Goal: Task Accomplishment & Management: Complete application form

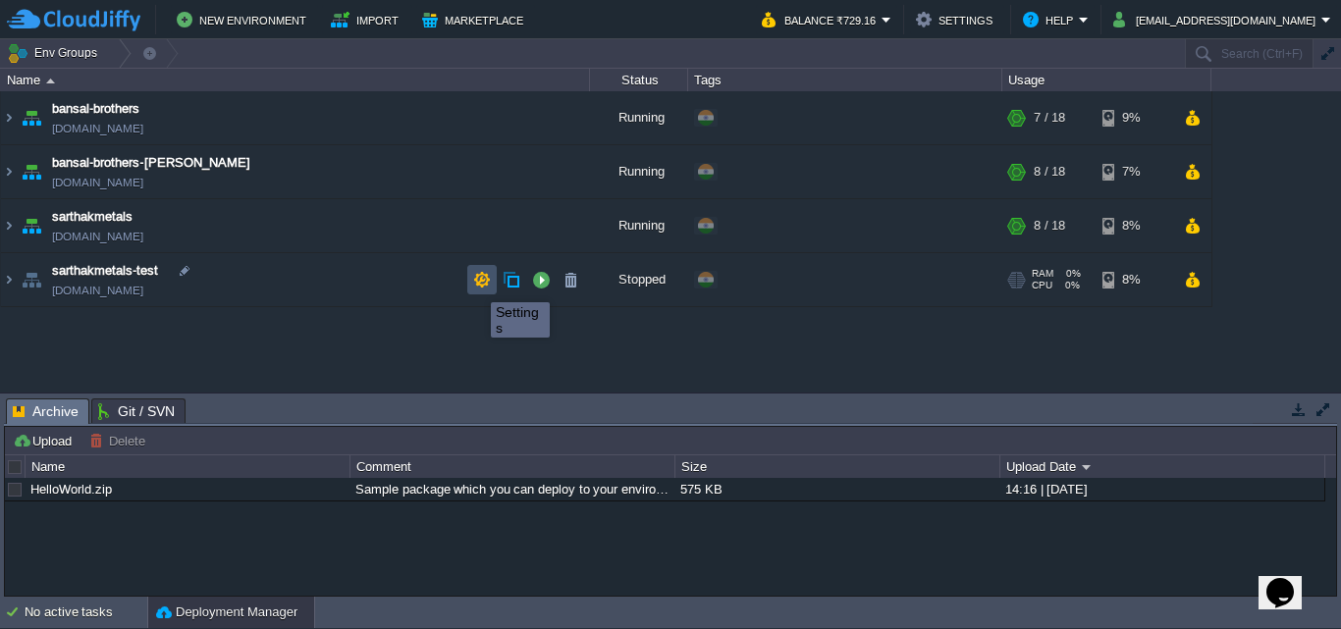
click at [476, 285] on button "button" at bounding box center [482, 280] width 18 height 18
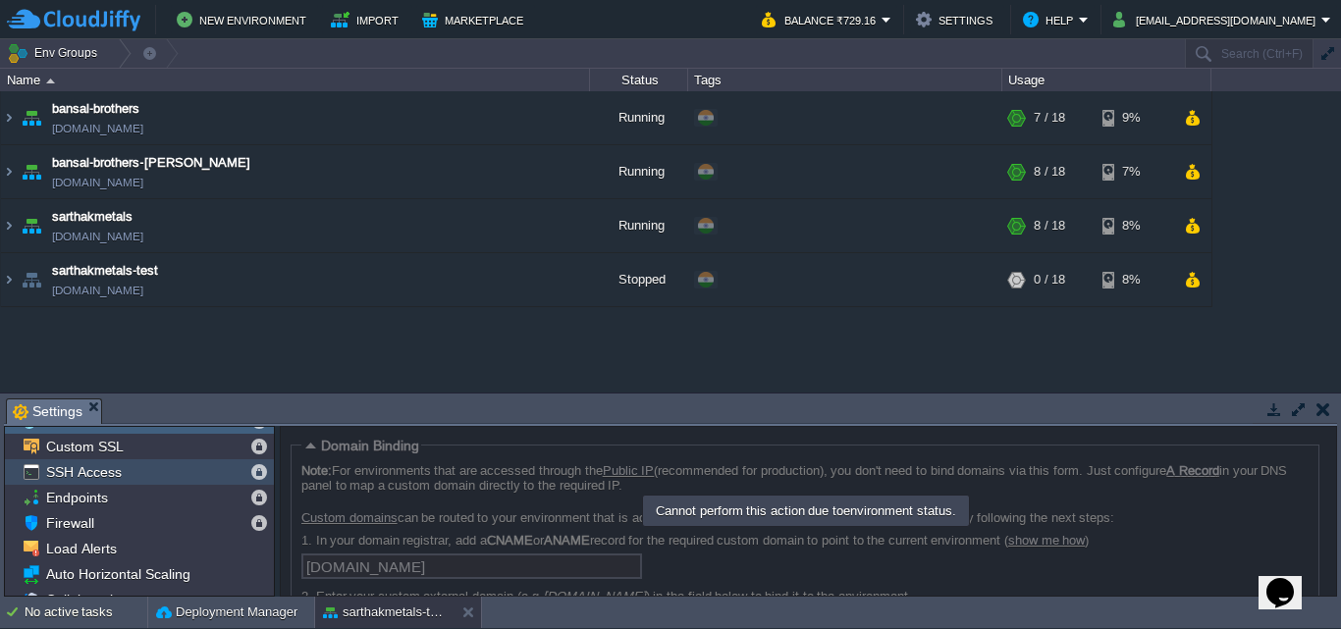
scroll to position [20, 0]
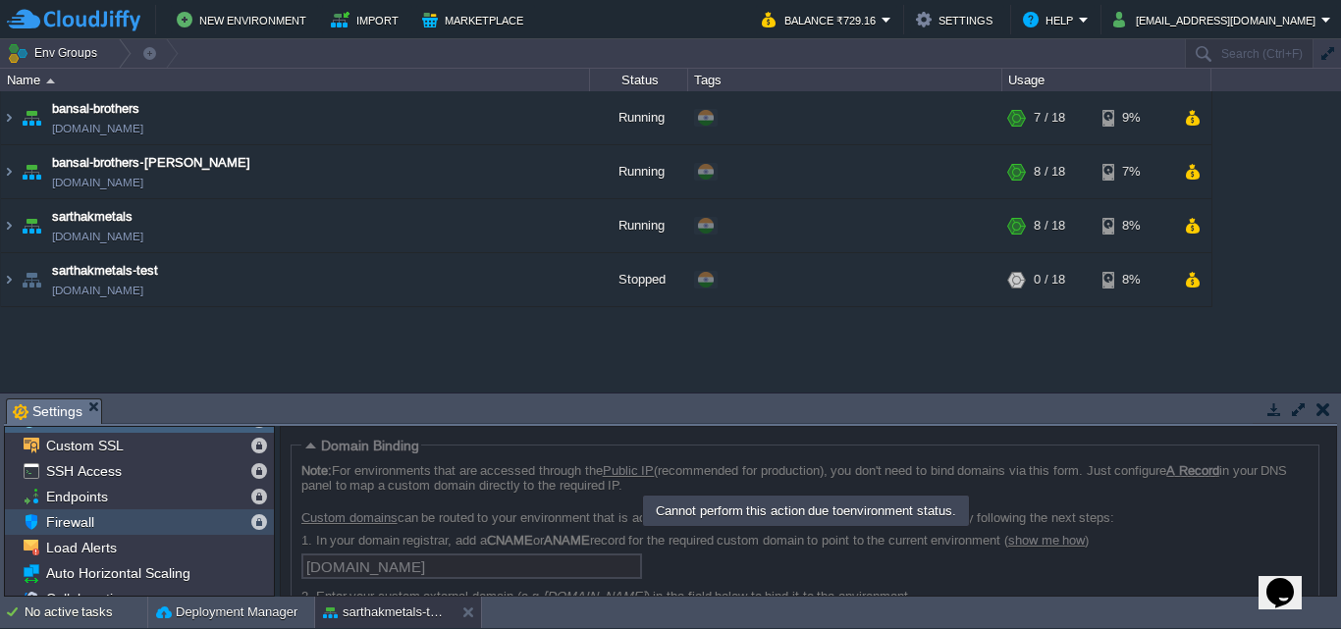
click at [164, 532] on div "Firewall" at bounding box center [139, 522] width 269 height 26
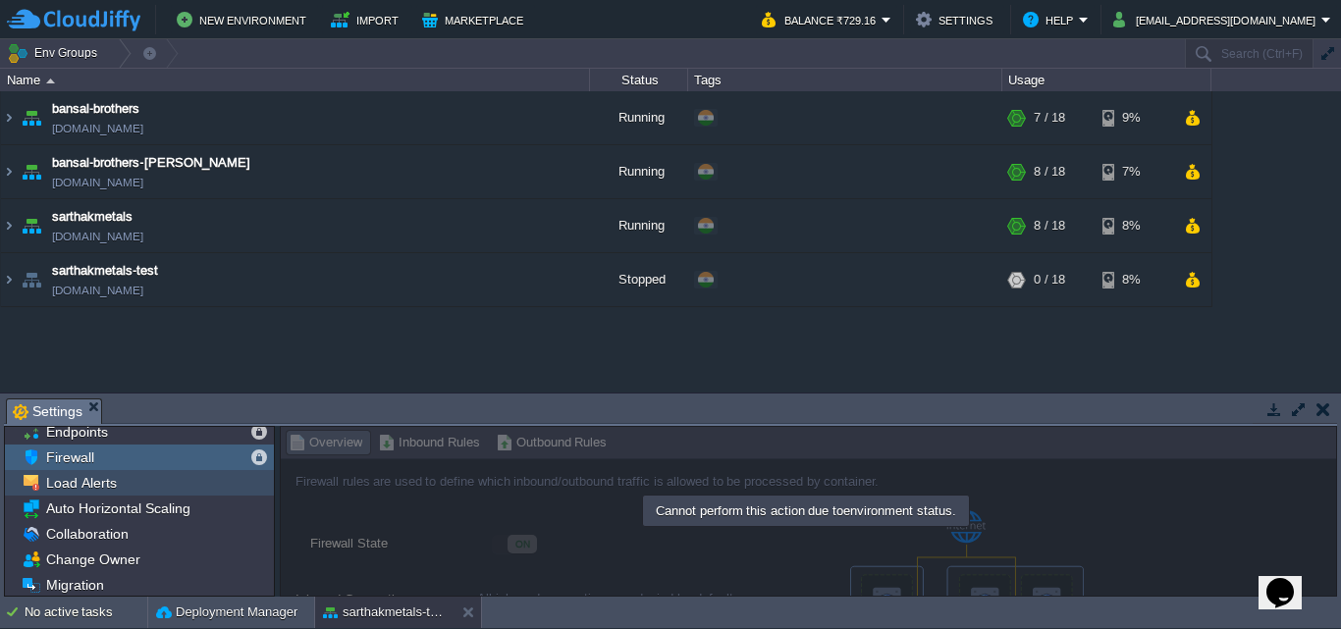
scroll to position [86, 0]
click at [176, 476] on div "Load Alerts" at bounding box center [139, 481] width 269 height 26
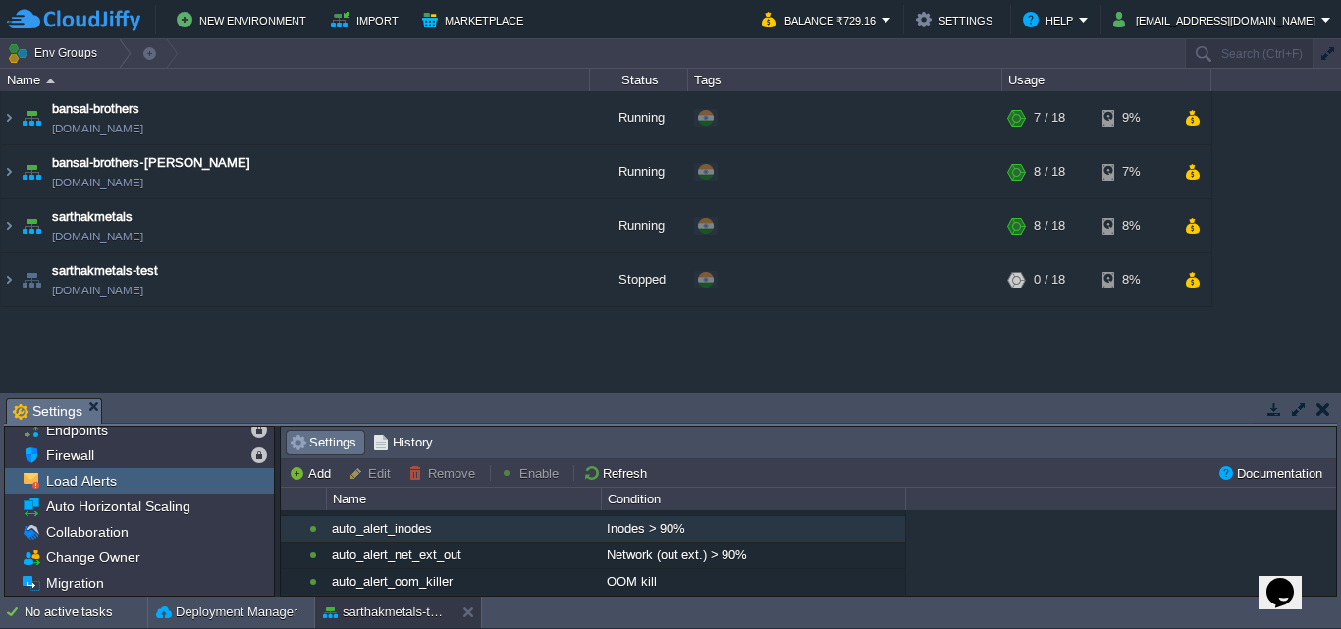
scroll to position [522, 0]
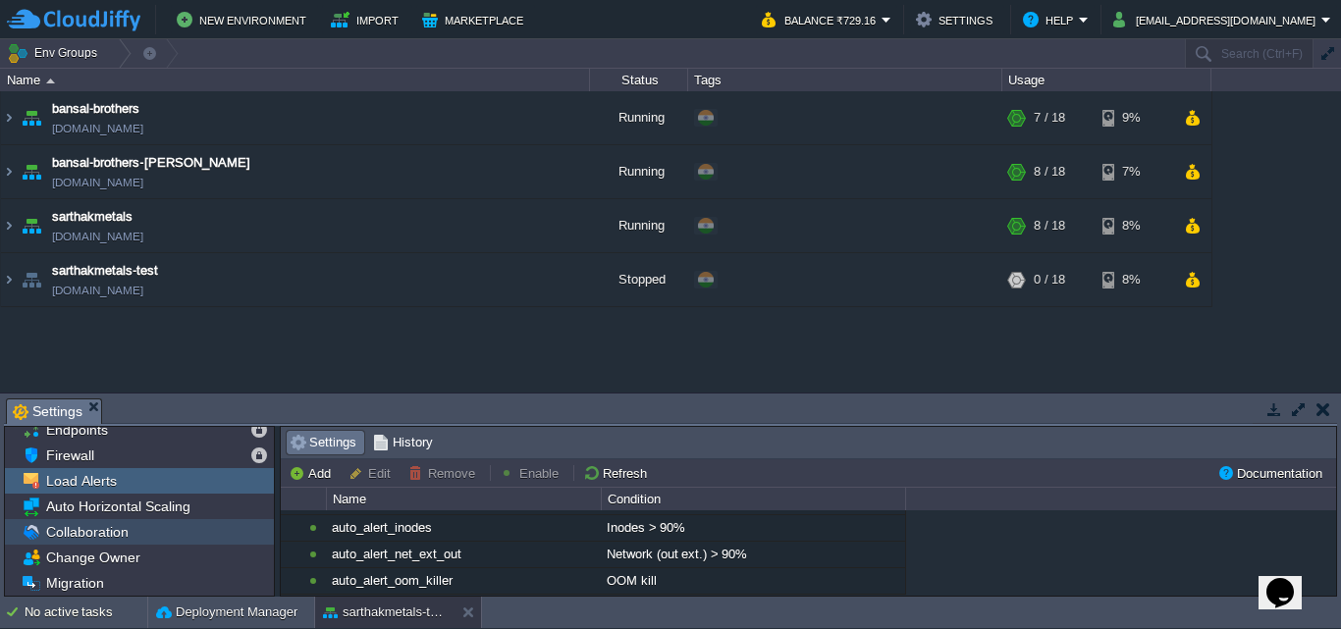
click at [165, 530] on div "Collaboration" at bounding box center [139, 532] width 269 height 26
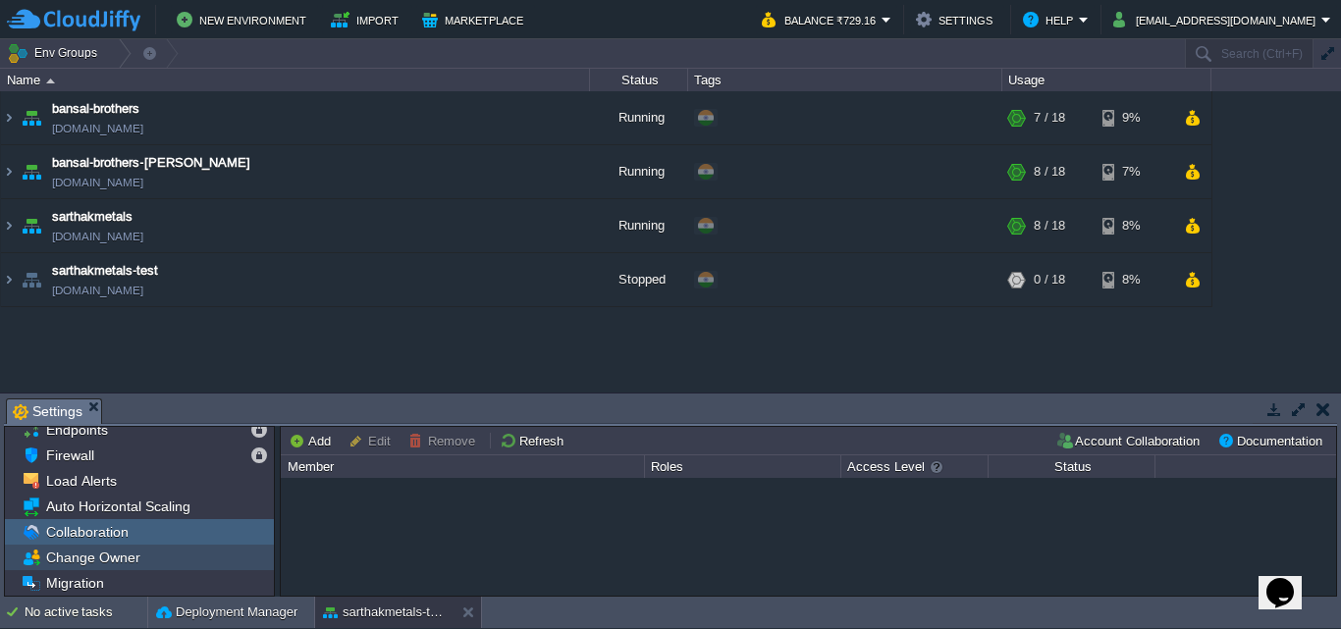
click at [188, 556] on div "Change Owner" at bounding box center [139, 558] width 269 height 26
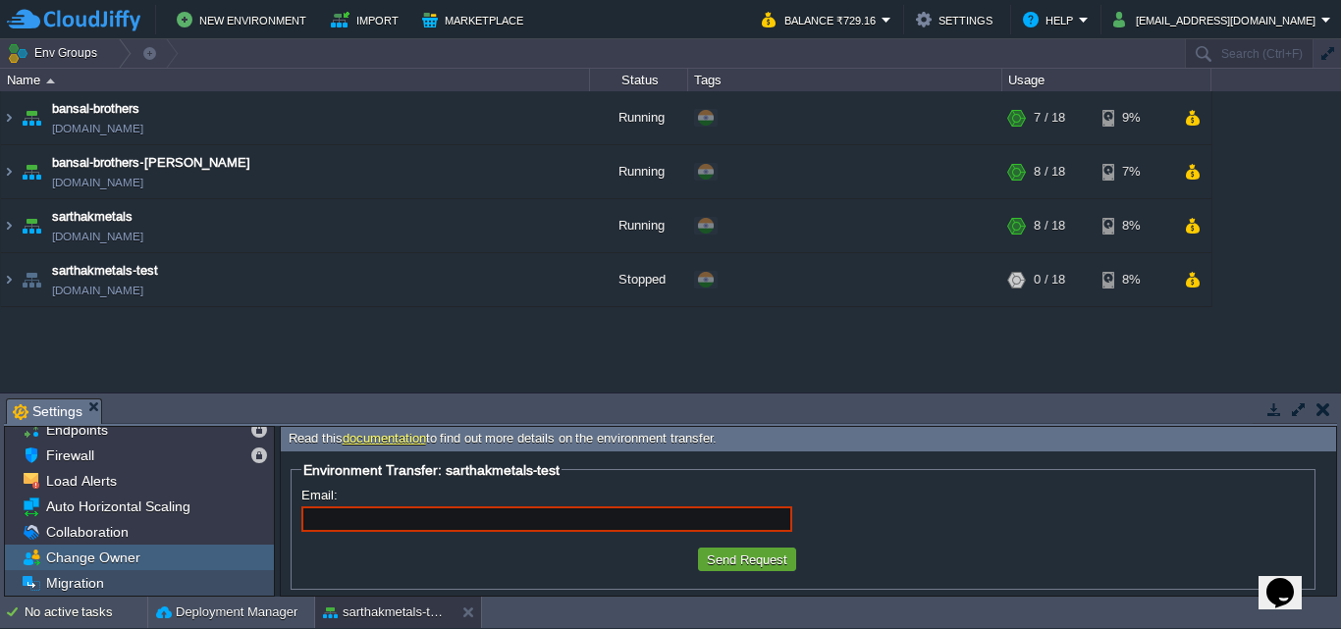
click at [136, 580] on div "Migration" at bounding box center [139, 583] width 269 height 26
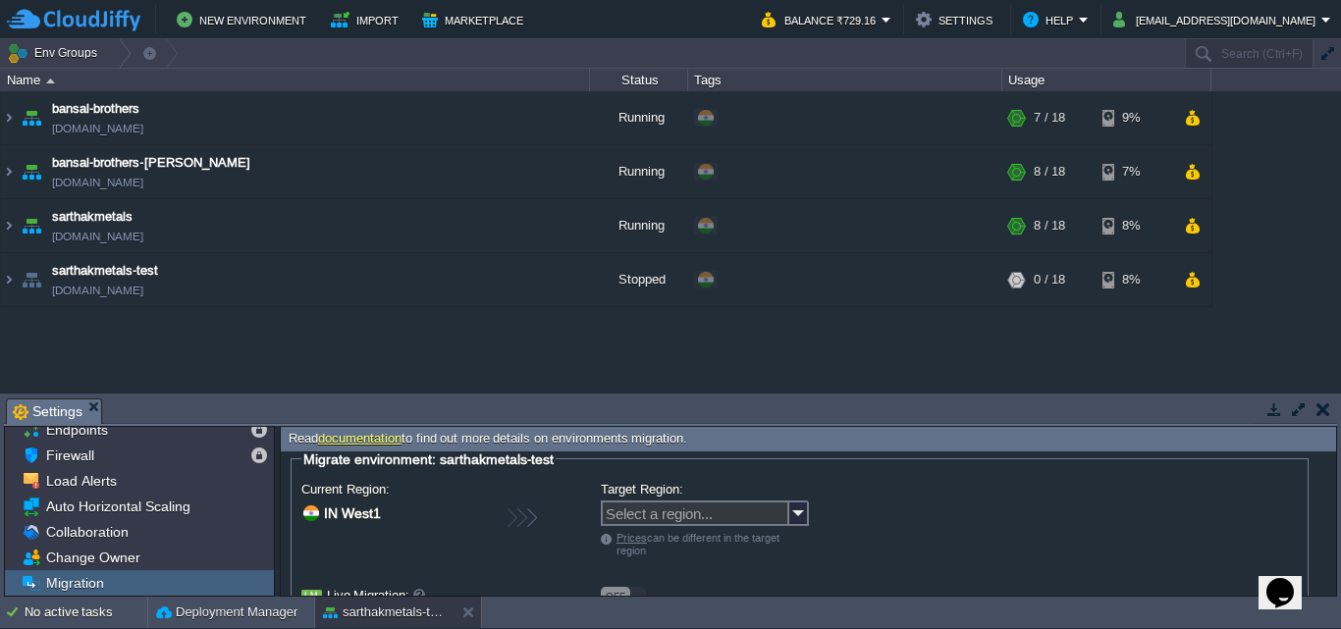
scroll to position [8, 0]
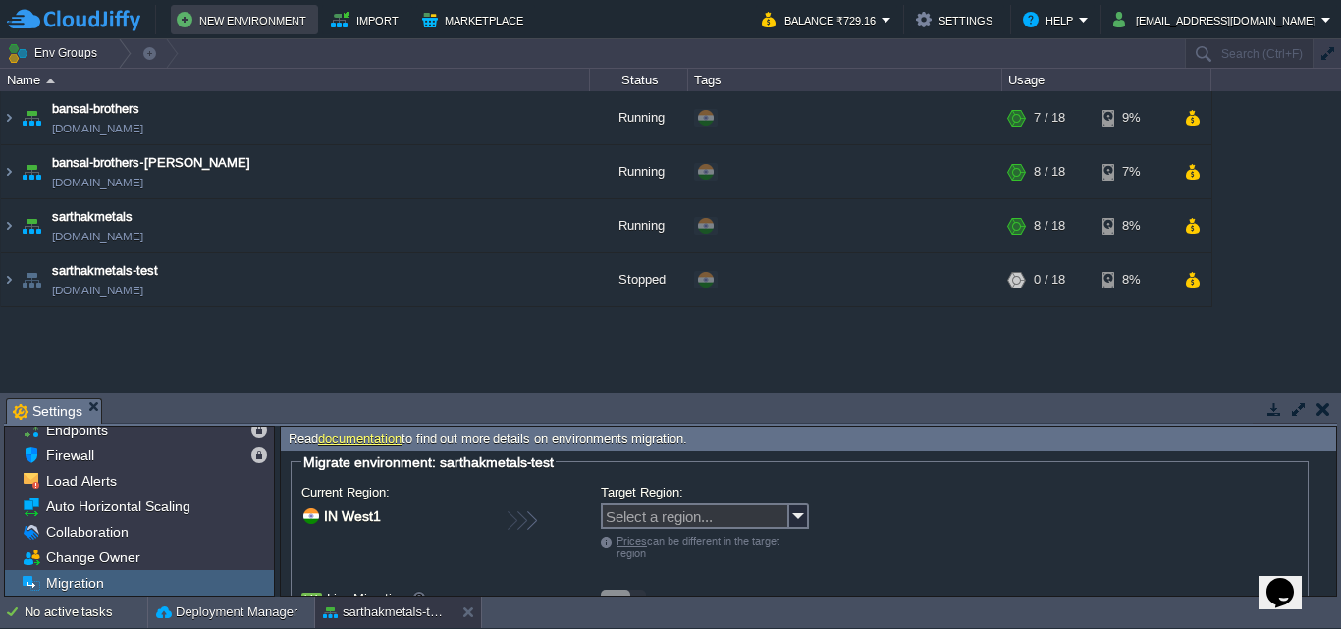
click at [262, 14] on button "New Environment" at bounding box center [244, 20] width 135 height 24
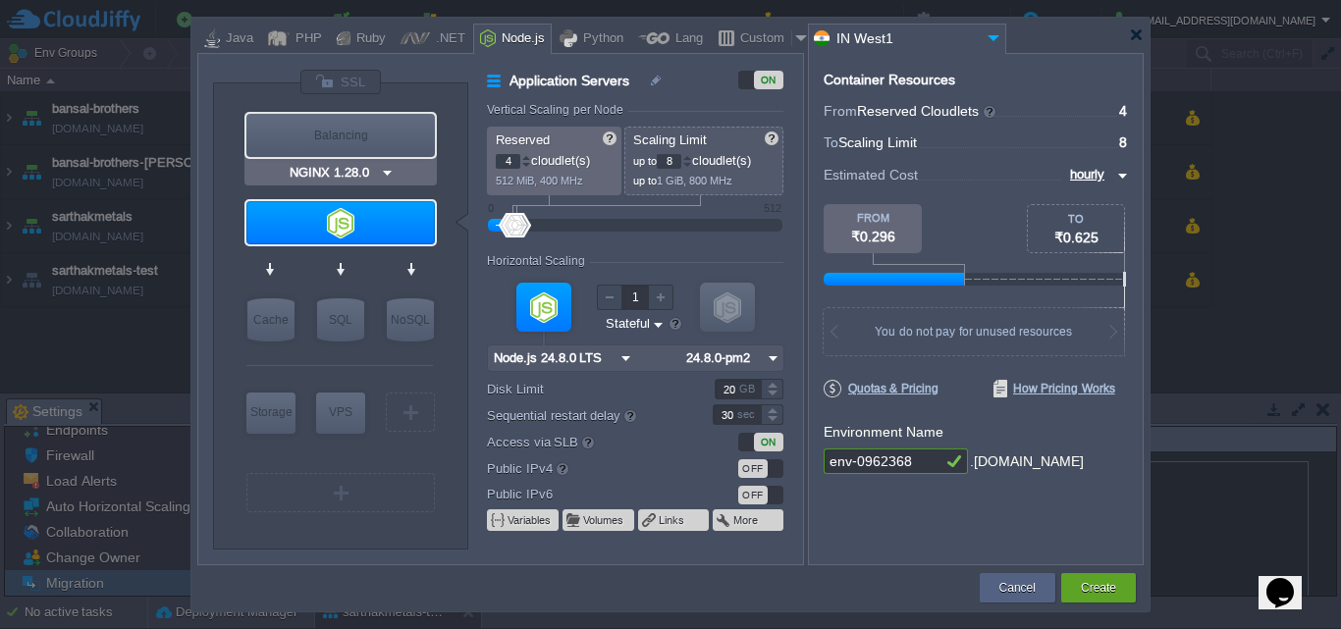
type input "Node.js 24.8.0 LTS"
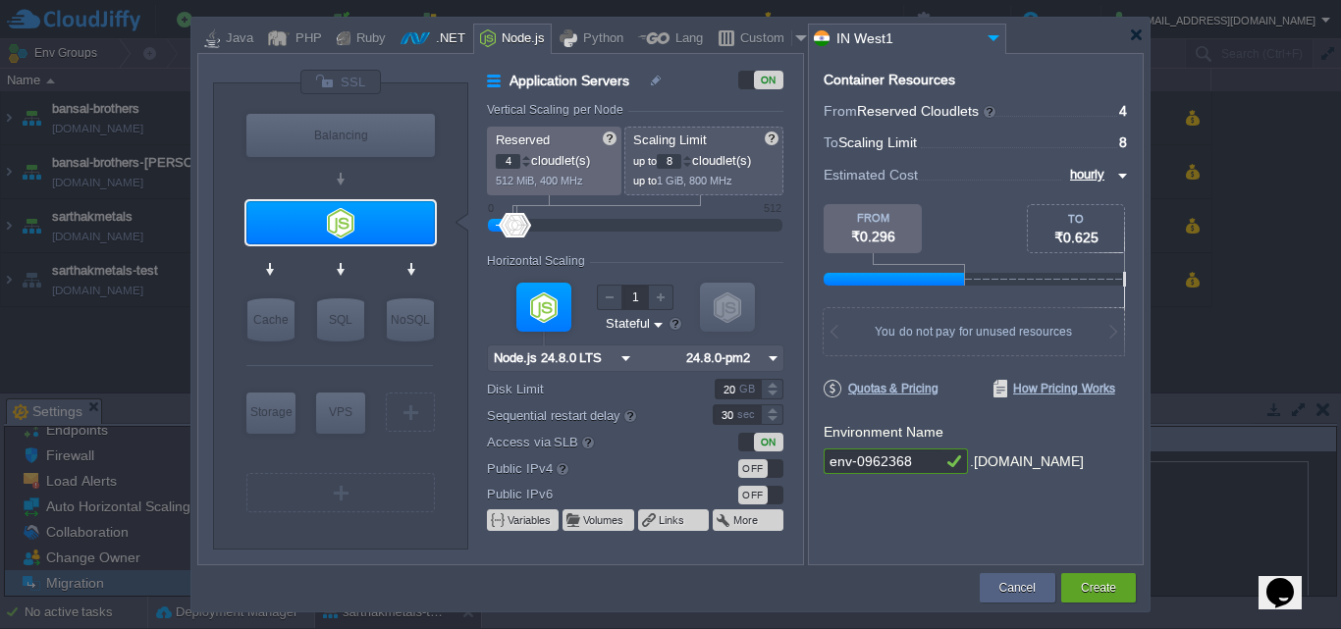
click at [434, 36] on div ".NET" at bounding box center [447, 39] width 35 height 29
type input "Application Servers"
type input "1"
type input "6"
type input ".NET Core 9.0.305"
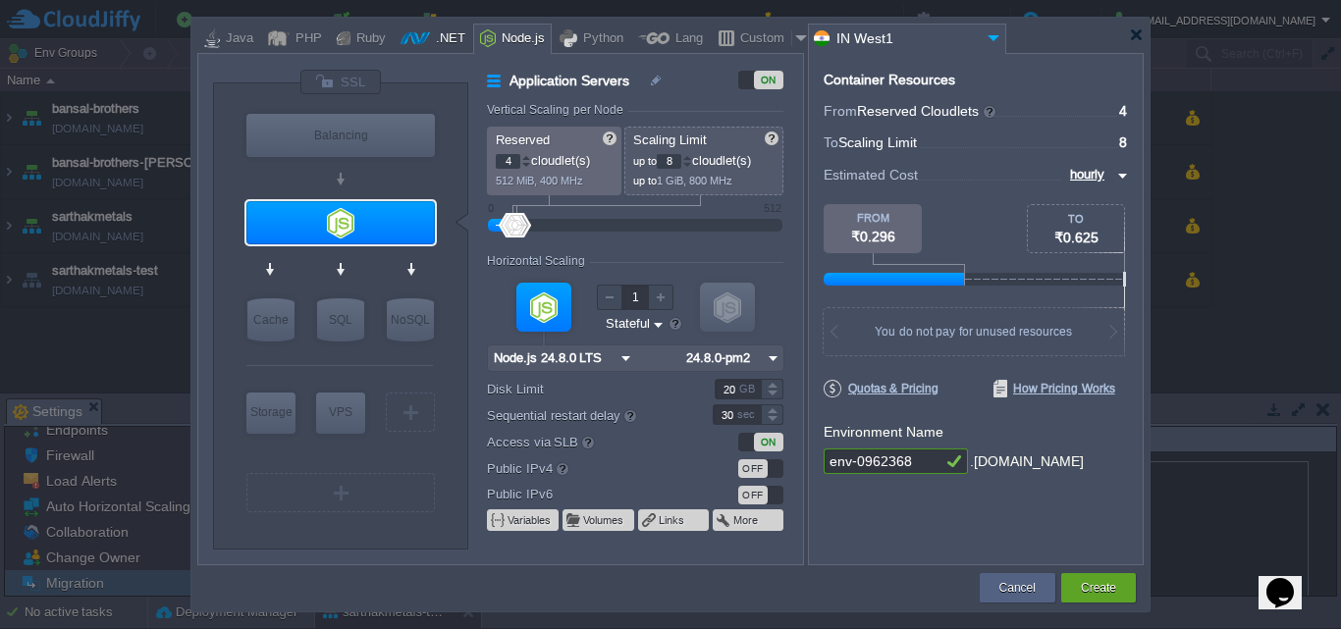
type input ".NET 9.0.305"
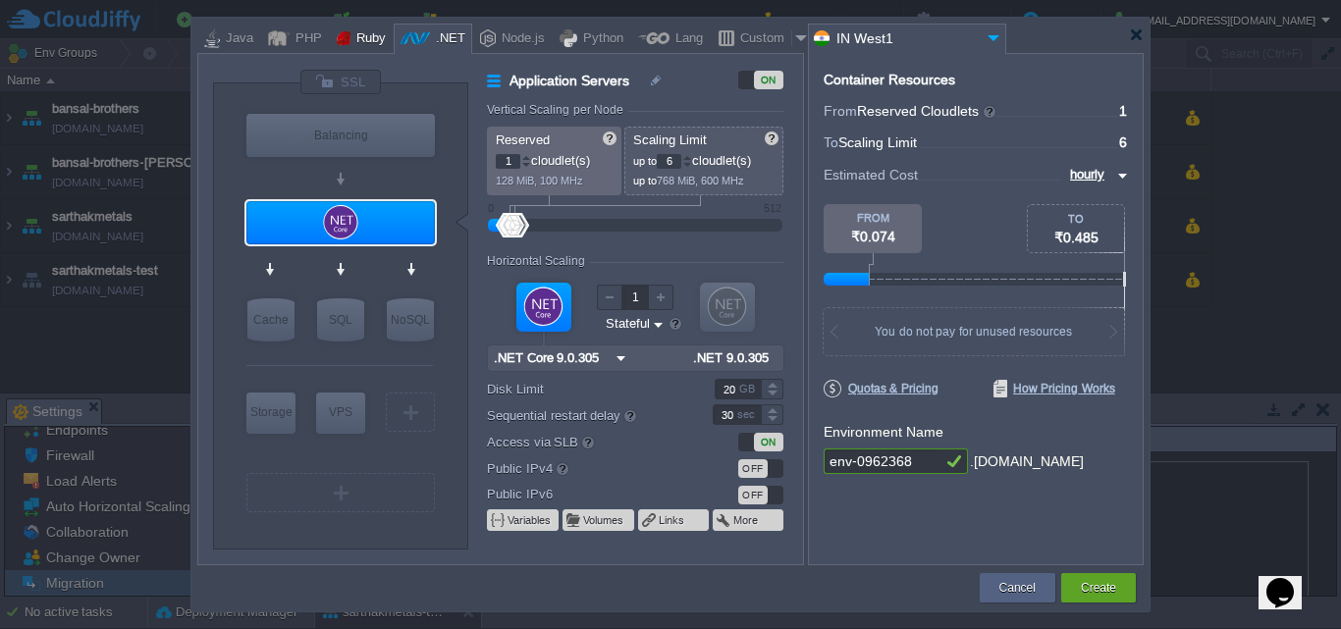
click at [362, 38] on div "Ruby" at bounding box center [367, 39] width 35 height 29
type input "Application Servers"
type input "8"
type input "Apache Ruby 2..."
type input "Ruby 3.4.6"
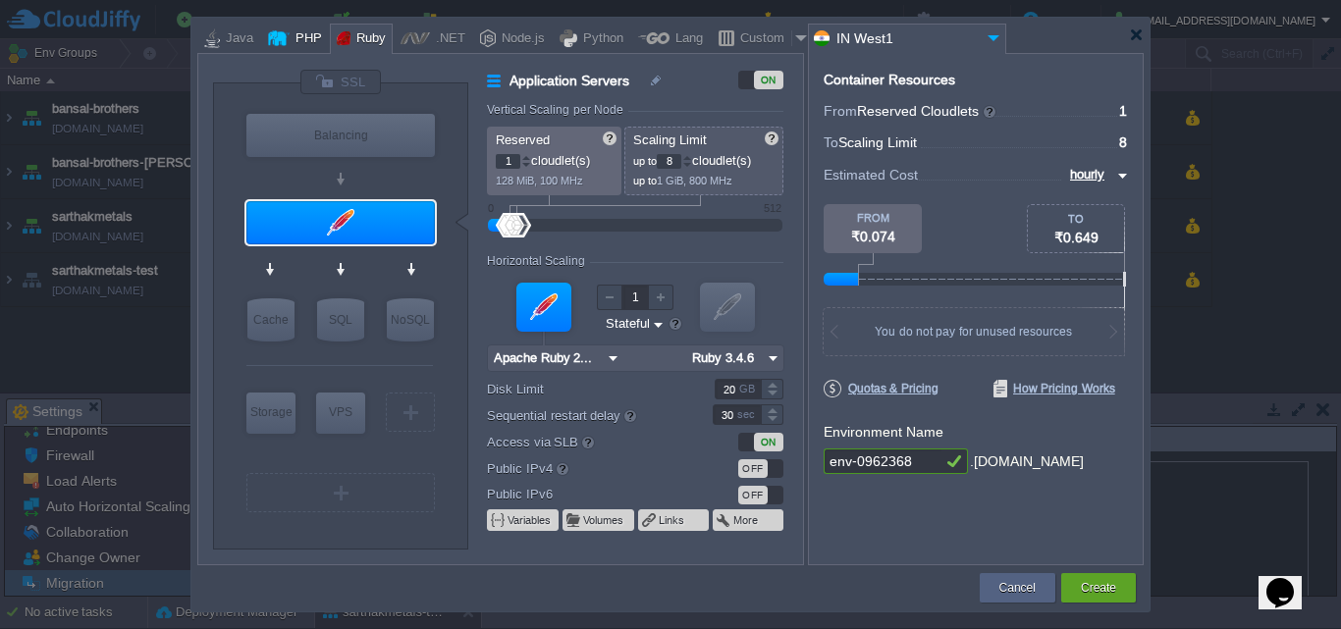
click at [290, 31] on div "PHP" at bounding box center [306, 39] width 32 height 29
type input "Application Servers"
type input "4"
type input "Apache 2.4.65"
type input "PHP 8.4.11"
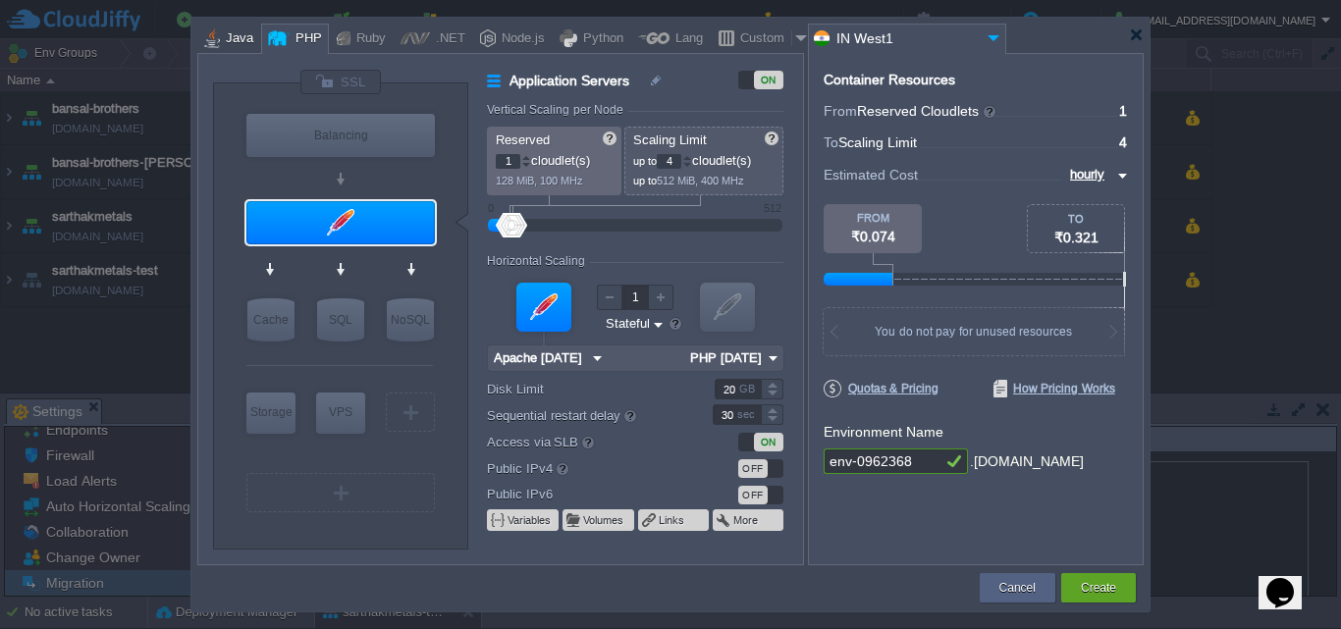
click at [227, 39] on div "Java" at bounding box center [236, 39] width 33 height 29
type input "Application Servers"
type input "6"
type input "Tomcat 11.0.11"
type input "Oracle OpenJD..."
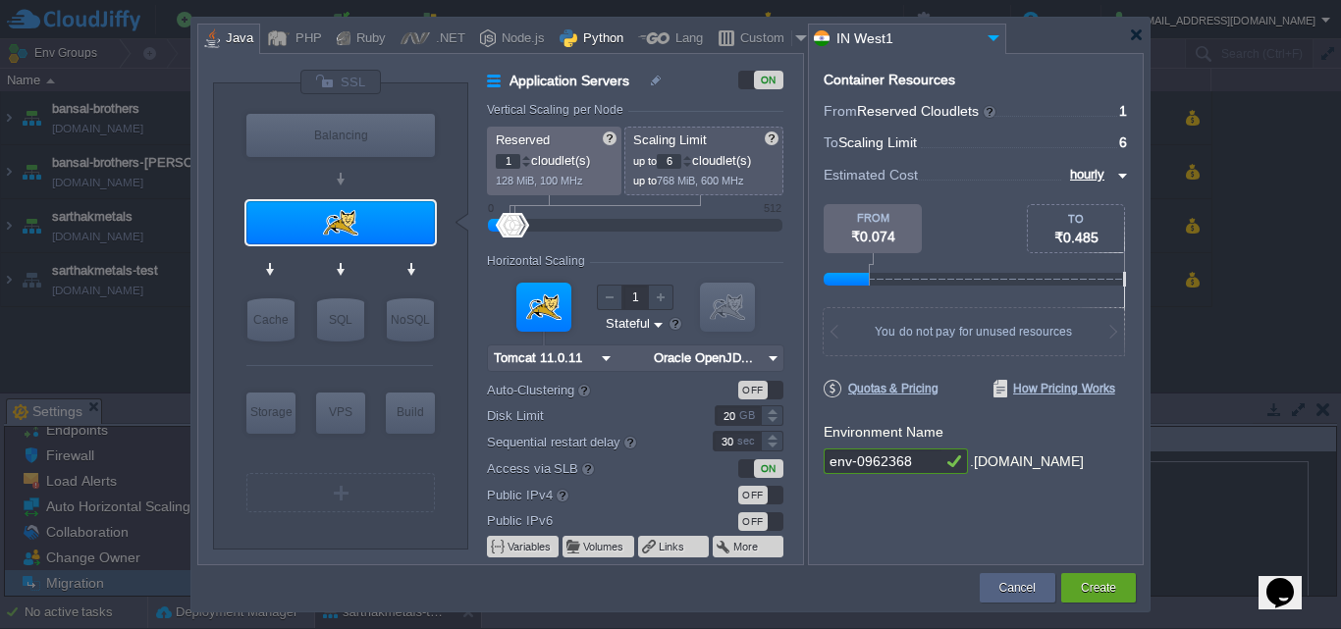
click at [589, 31] on div "Python" at bounding box center [600, 39] width 46 height 29
type input "Application Servers"
type input "4"
type input "Apache Python..."
type input "Python 3.13.7"
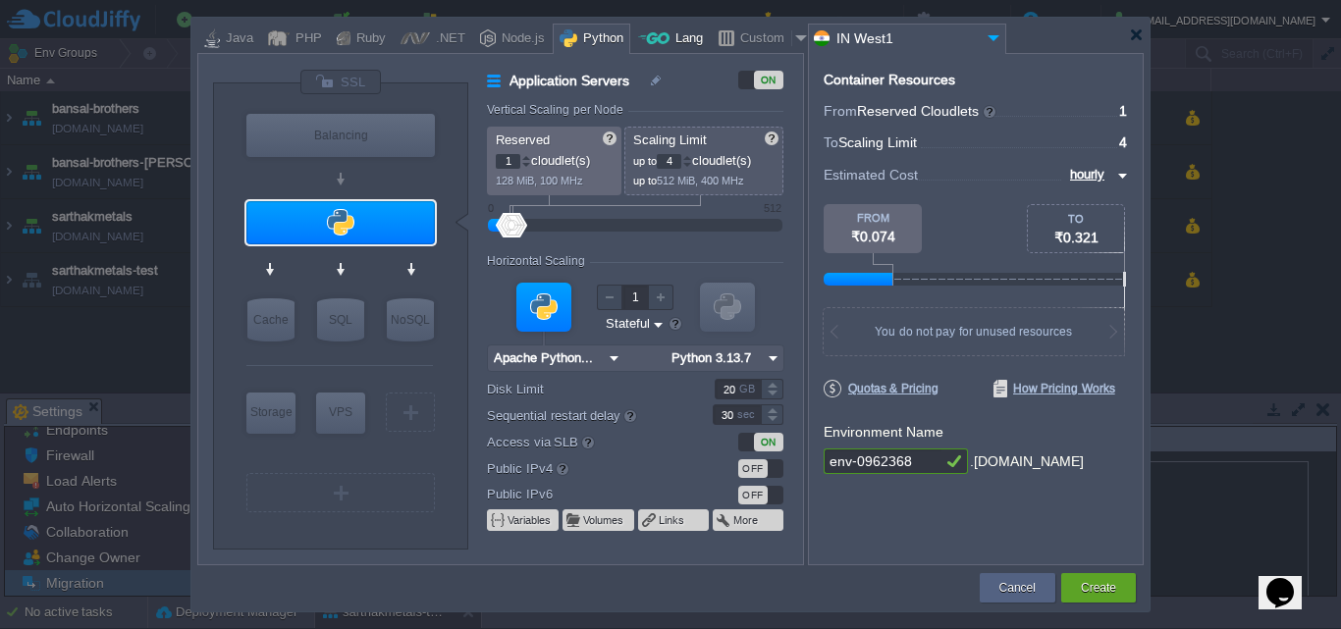
click at [656, 33] on div at bounding box center [653, 38] width 31 height 29
type input "Application Servers"
type input "6"
type input "Golang 1.25.1"
type input "1.25.1"
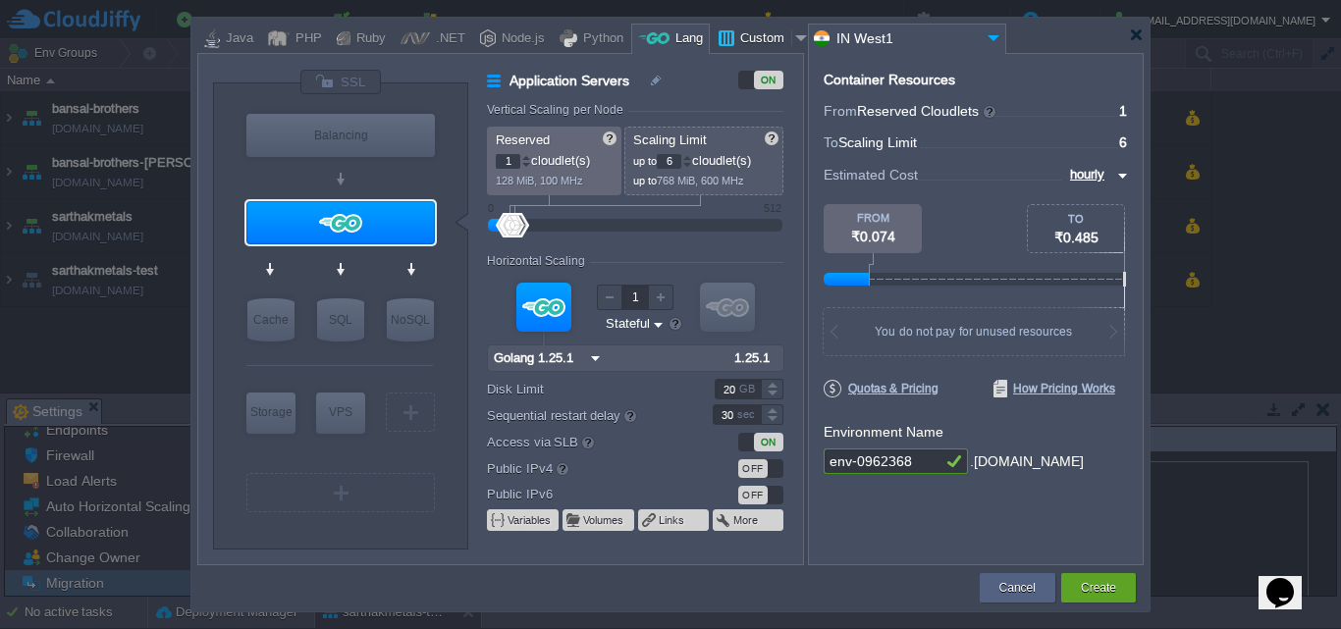
click at [763, 44] on div "Custom" at bounding box center [762, 39] width 57 height 29
type input "Application Servers"
type input "16"
type input "Docker Image"
type input "Stateless"
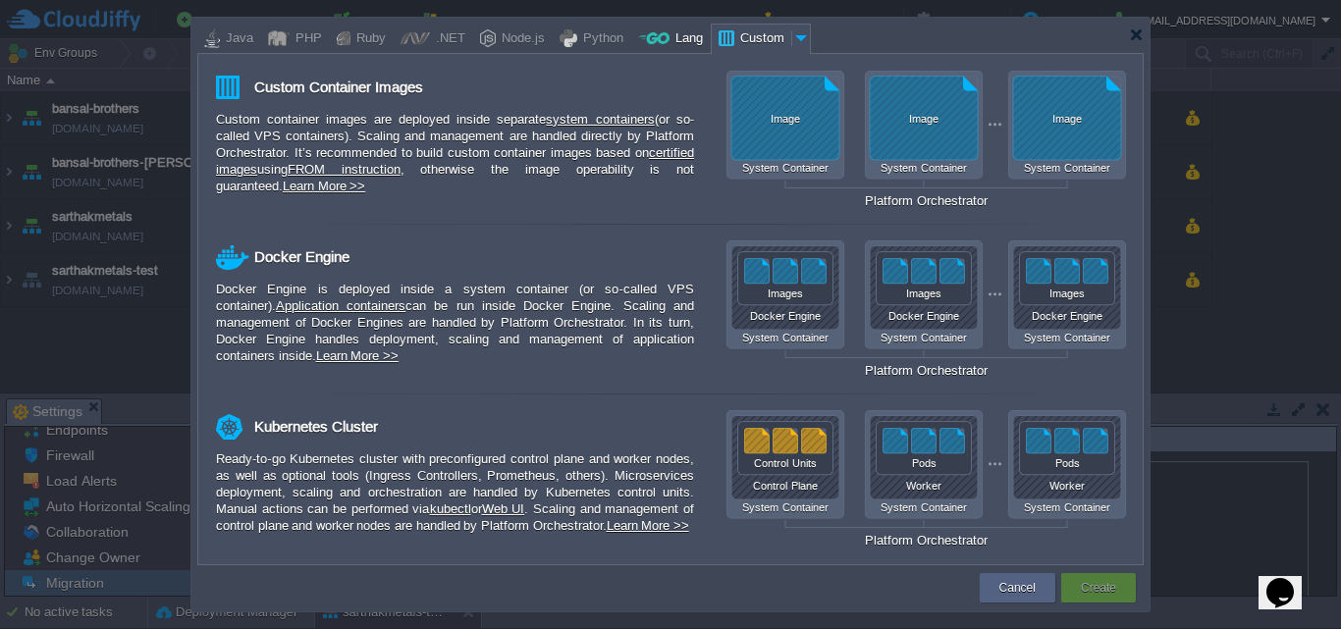
click at [670, 41] on div "Lang" at bounding box center [686, 39] width 33 height 29
type input "Application Servers"
type input "6"
type input "Golang 1.25.1"
type input "1.25.1"
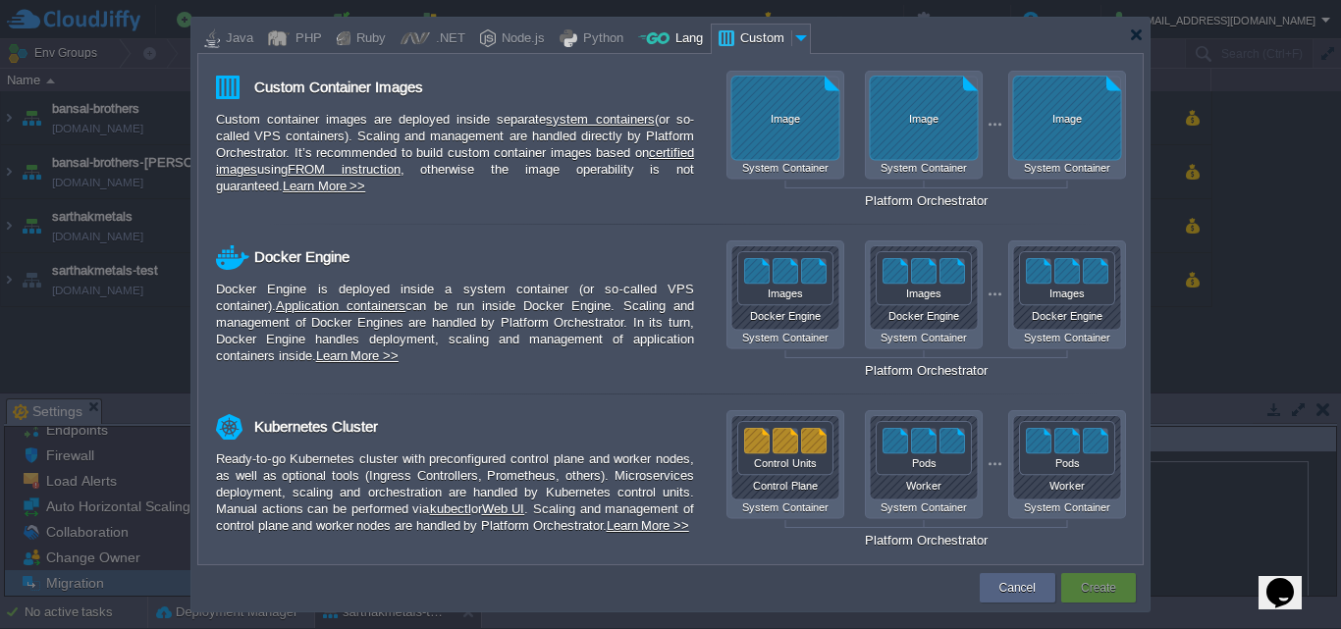
type input "Stateful"
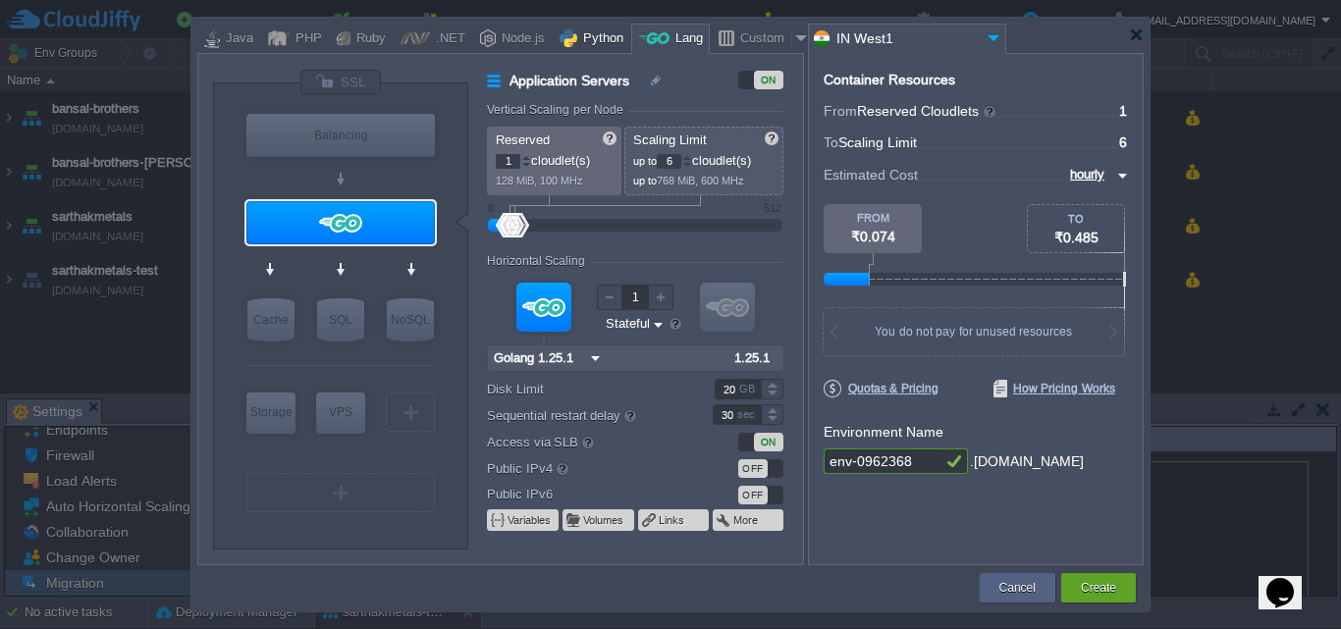
click at [577, 39] on div "Python" at bounding box center [600, 39] width 46 height 29
type input "Application Servers"
type input "4"
type input "Apache Python..."
type input "Python 3.13.7"
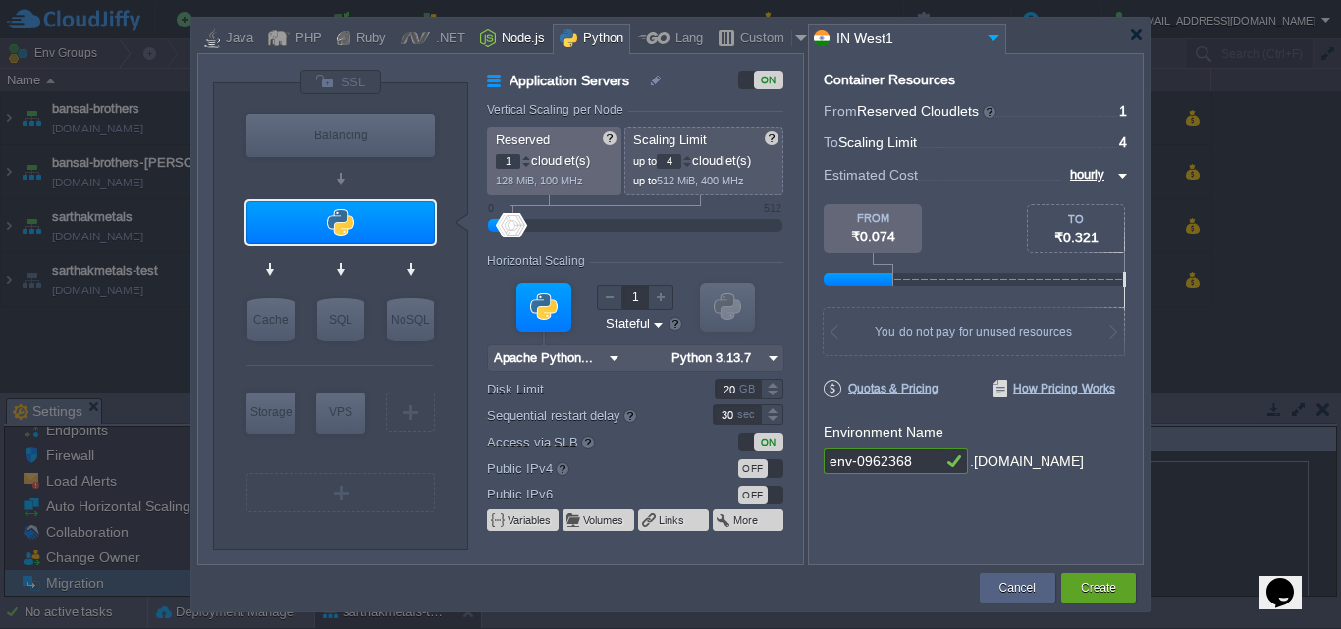
click at [480, 40] on div at bounding box center [488, 38] width 16 height 29
type input "Application Servers"
type input "4"
type input "8"
type input "Node.js 24.8.0 LTS"
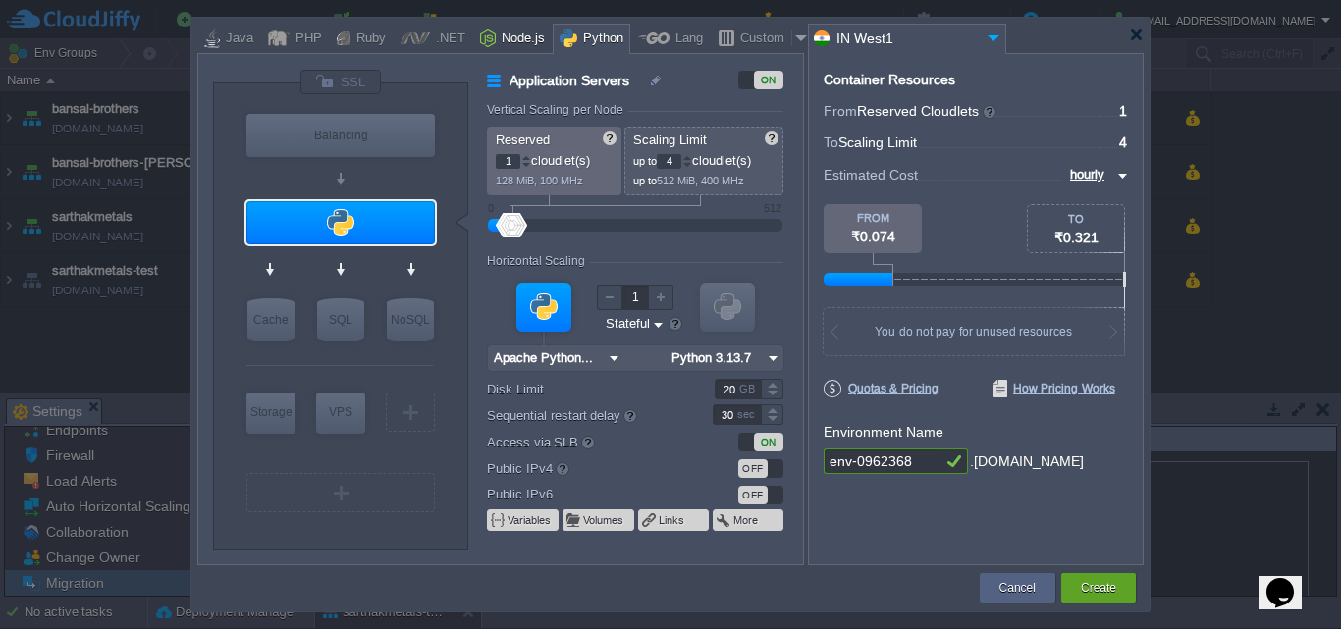
type input "24.8.0-pm2"
click at [430, 38] on div ".NET" at bounding box center [447, 39] width 35 height 29
type input "Application Servers"
type input "1"
type input "6"
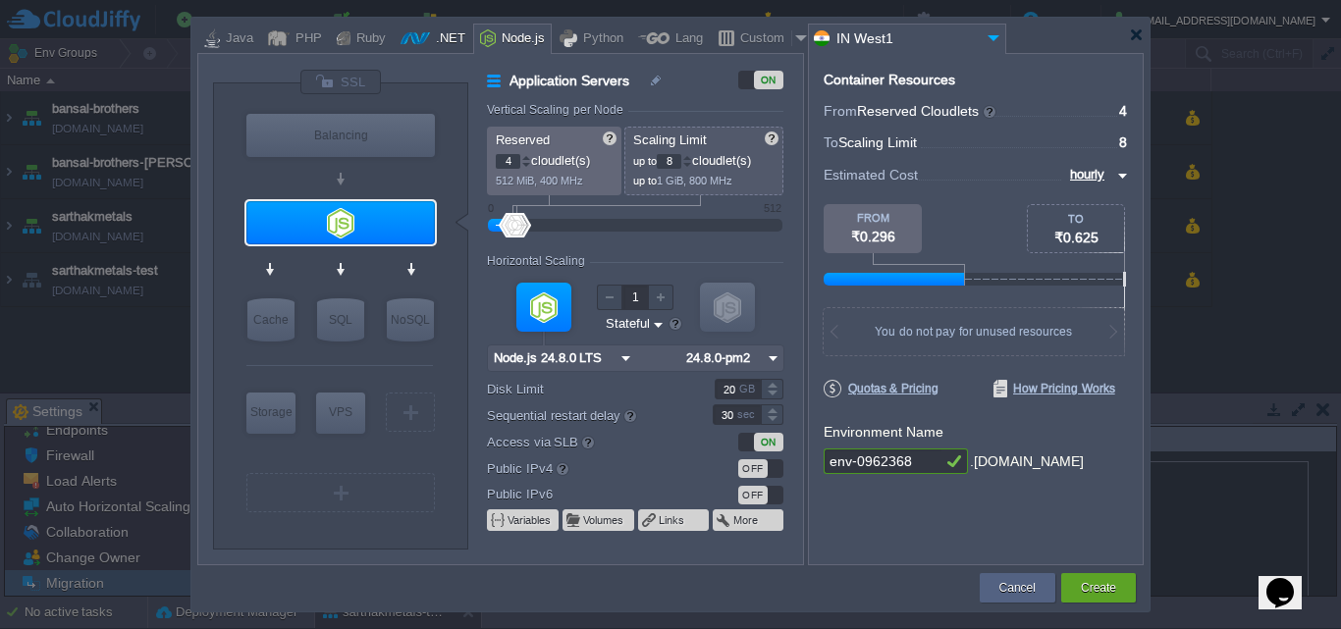
type input ".NET Core 9.0.305"
type input ".NET 9.0.305"
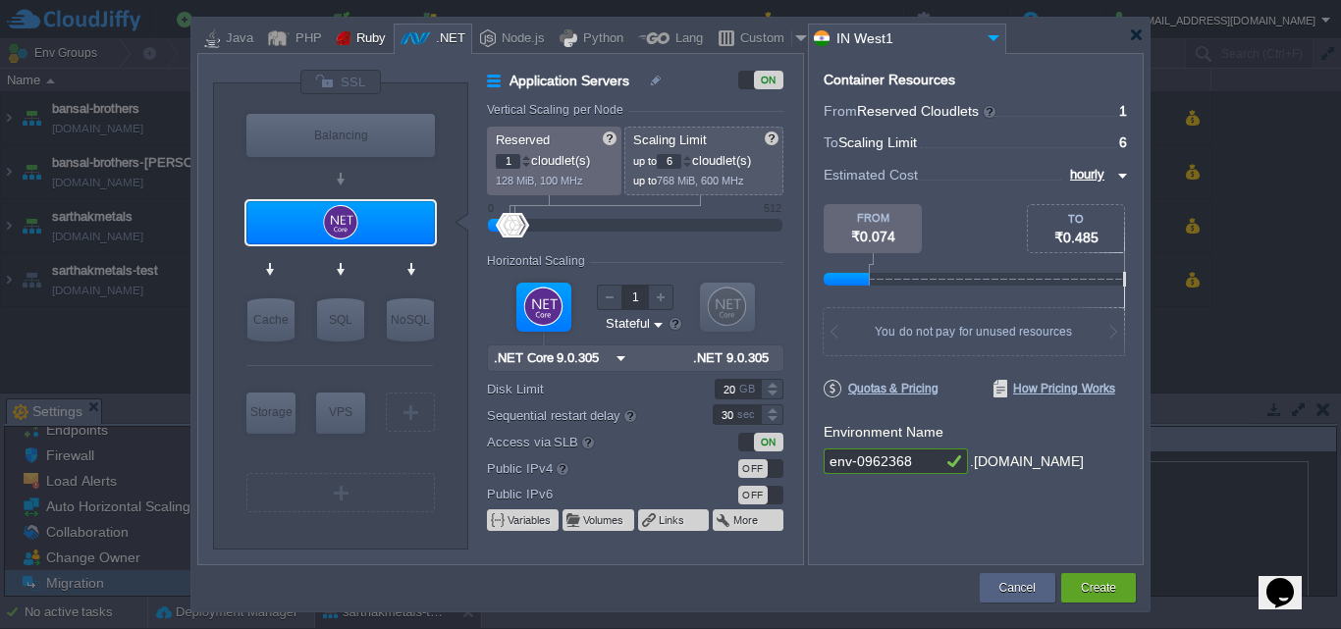
click at [352, 53] on div "Ruby" at bounding box center [367, 39] width 35 height 29
type input "Application Servers"
type input "8"
type input "Apache Ruby 2..."
type input "Ruby 3.4.6"
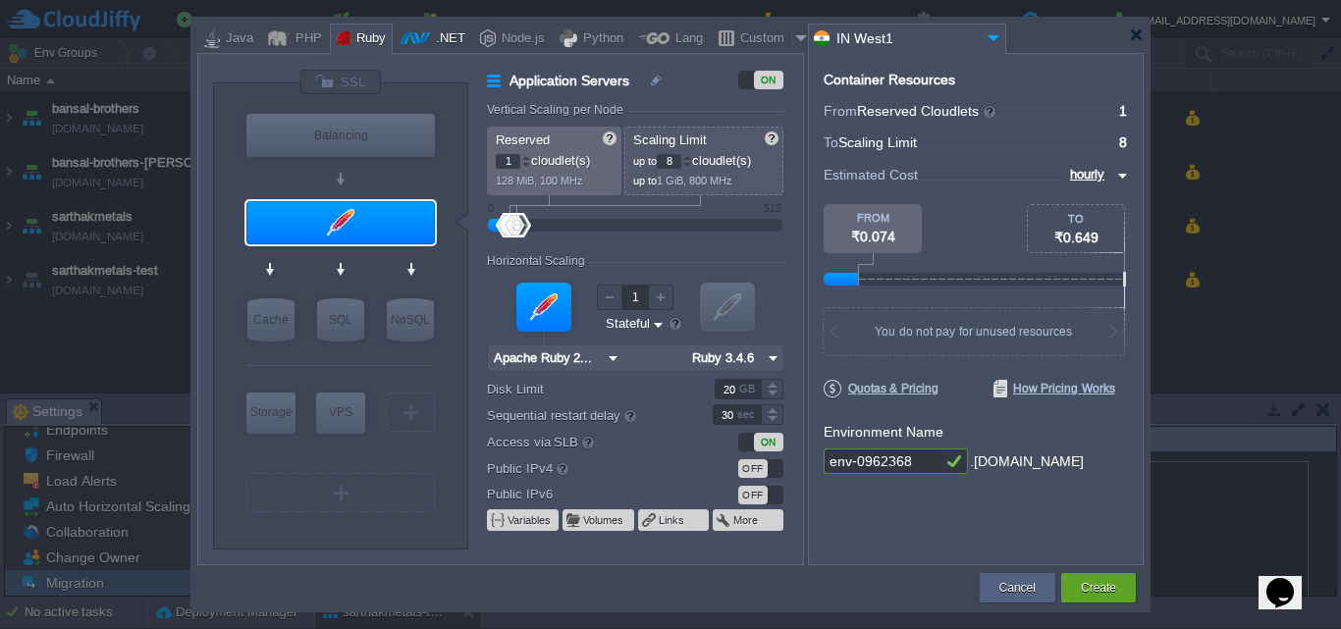
click at [404, 47] on div at bounding box center [415, 38] width 29 height 29
type input "Application Servers"
type input "6"
type input ".NET Core 9.0.305"
type input ".NET 9.0.305"
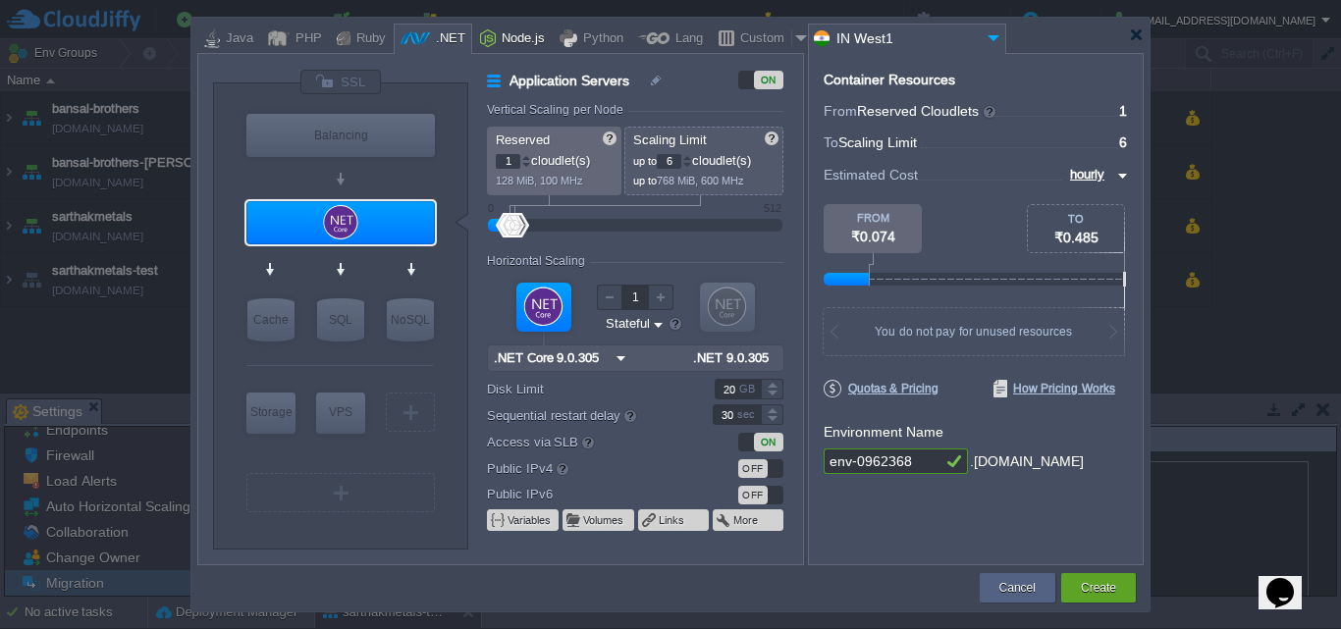
click at [504, 35] on div "Node.js" at bounding box center [520, 39] width 49 height 29
type input "Application Servers"
type input "4"
type input "8"
type input "Node.js 24.8.0 LTS"
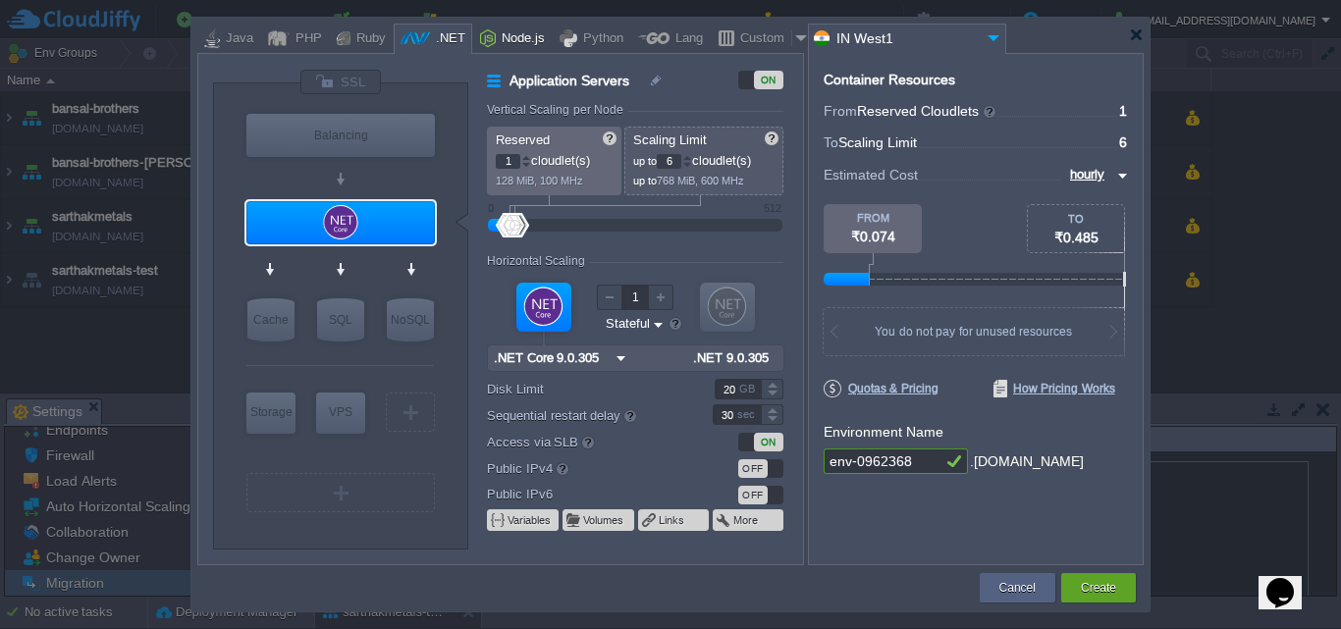
type input "24.8.0-pm2"
click at [437, 36] on div ".NET" at bounding box center [447, 39] width 35 height 29
type input "Application Servers"
type input "1"
type input "6"
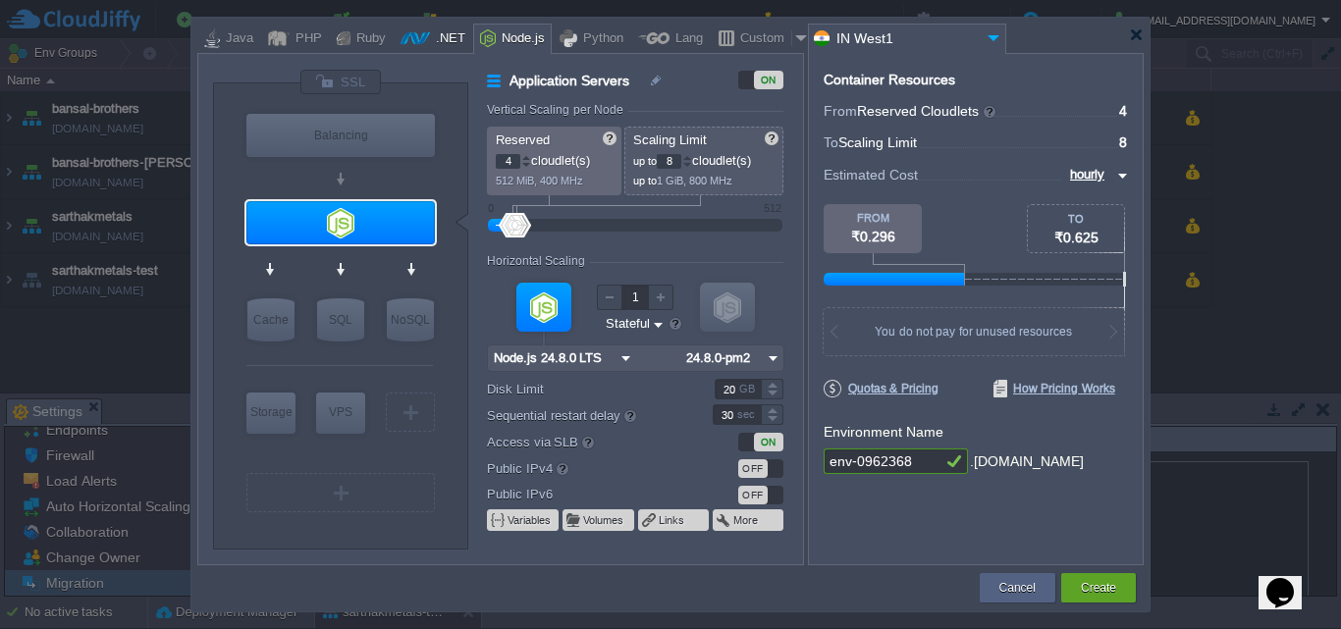
type input ".NET Core 9.0.305"
type input ".NET 9.0.305"
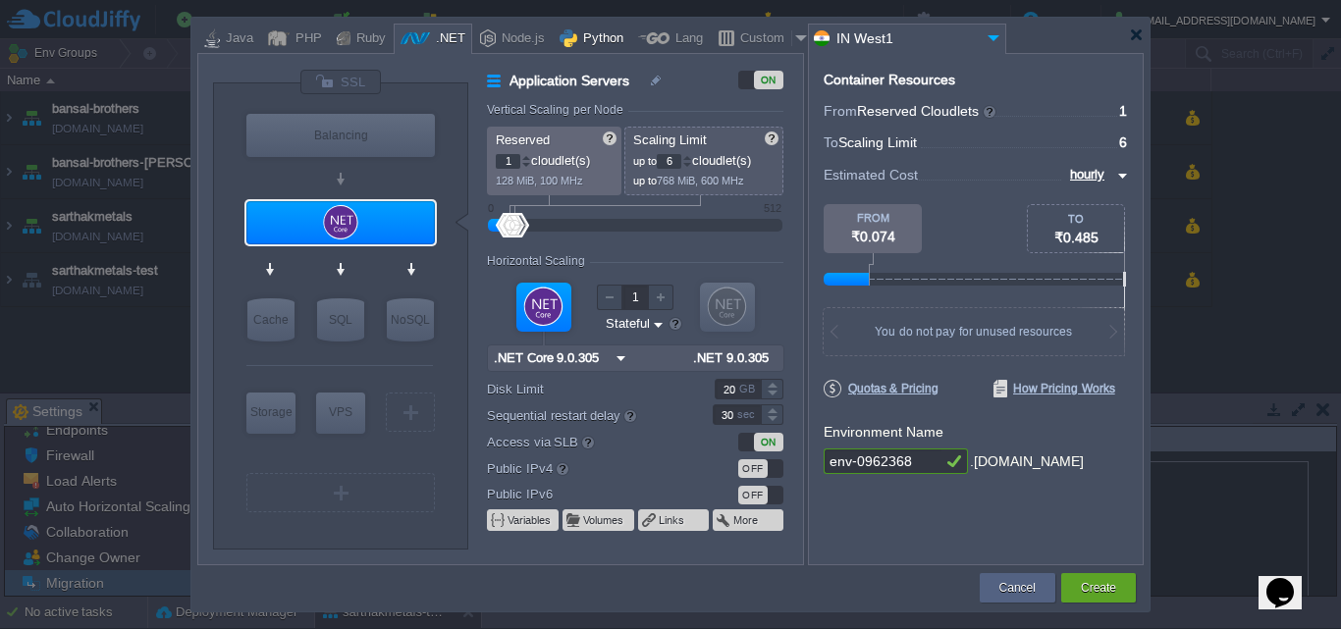
click at [587, 28] on div "Python" at bounding box center [600, 39] width 46 height 29
type input "Application Servers"
type input "4"
type input "Apache Python..."
type input "Python 3.13.7"
